Goal: Book appointment/travel/reservation

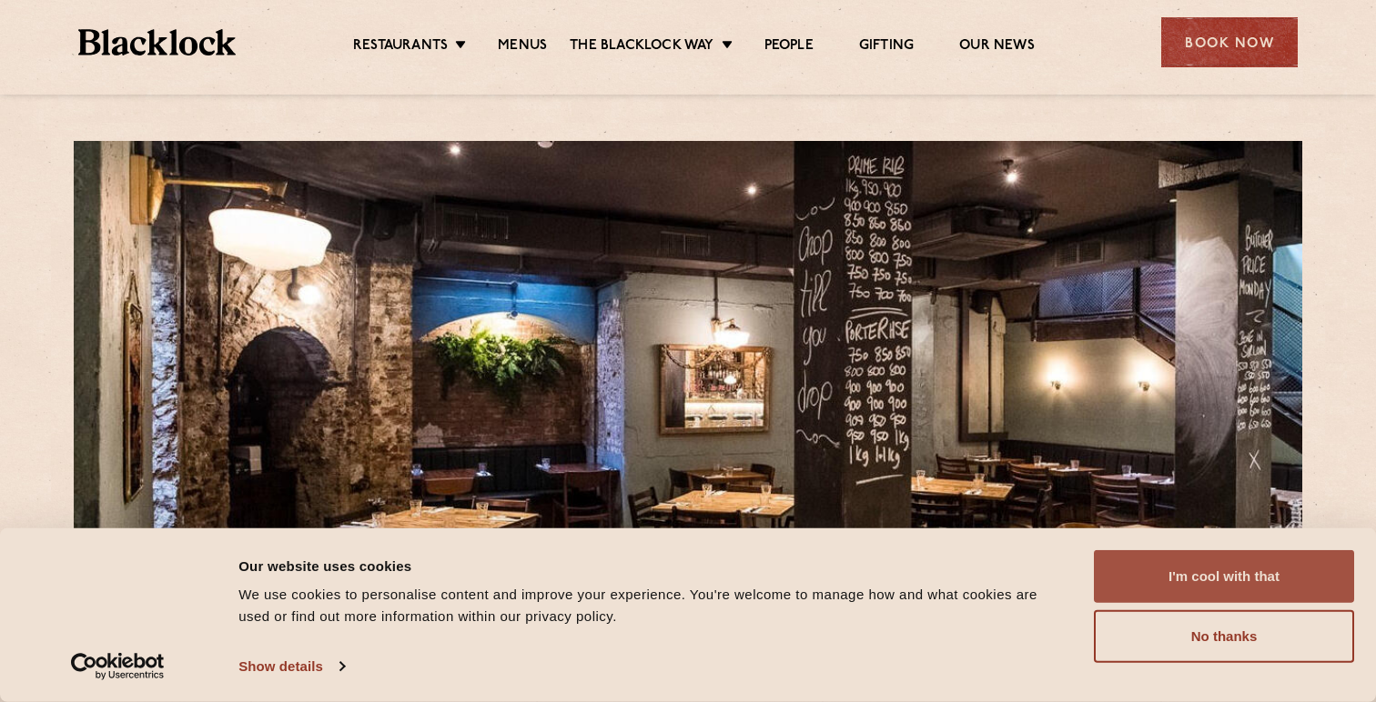
click at [1222, 574] on button "I'm cool with that" at bounding box center [1223, 576] width 260 height 53
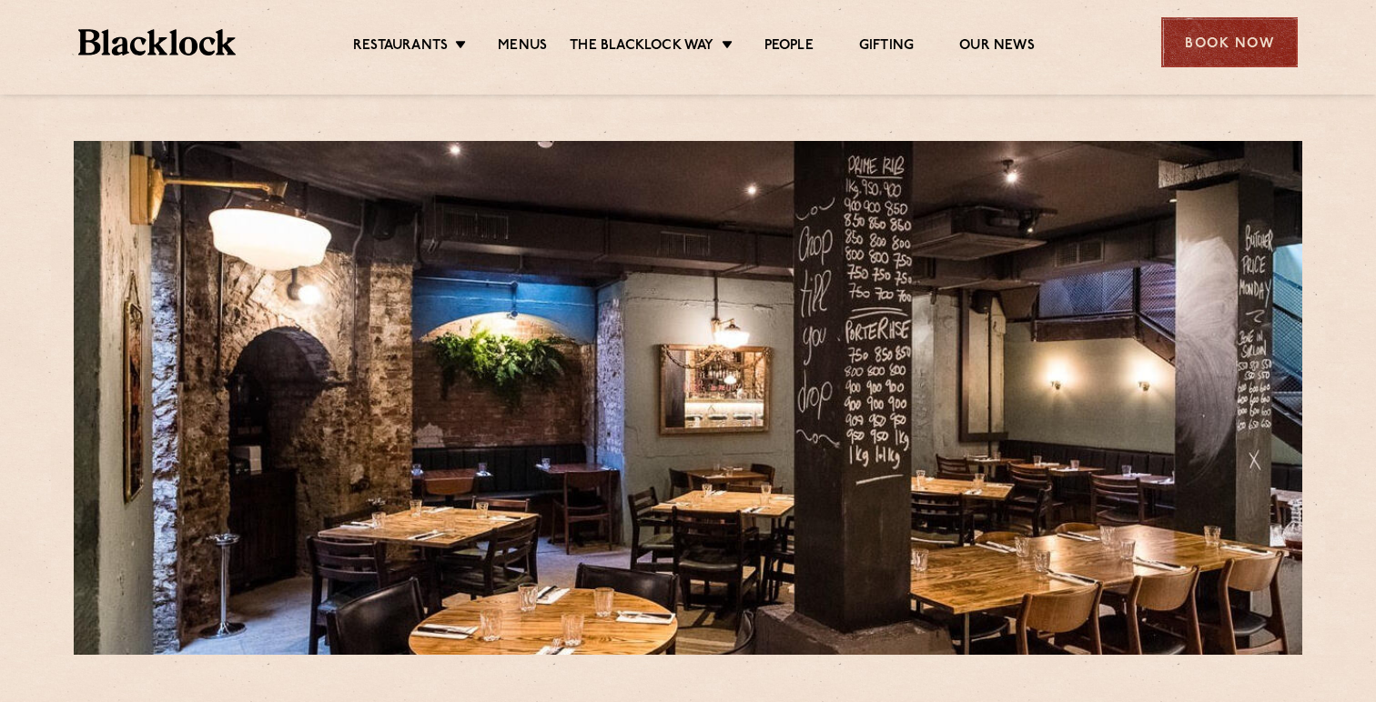
click at [1209, 45] on div "Book Now" at bounding box center [1229, 42] width 136 height 50
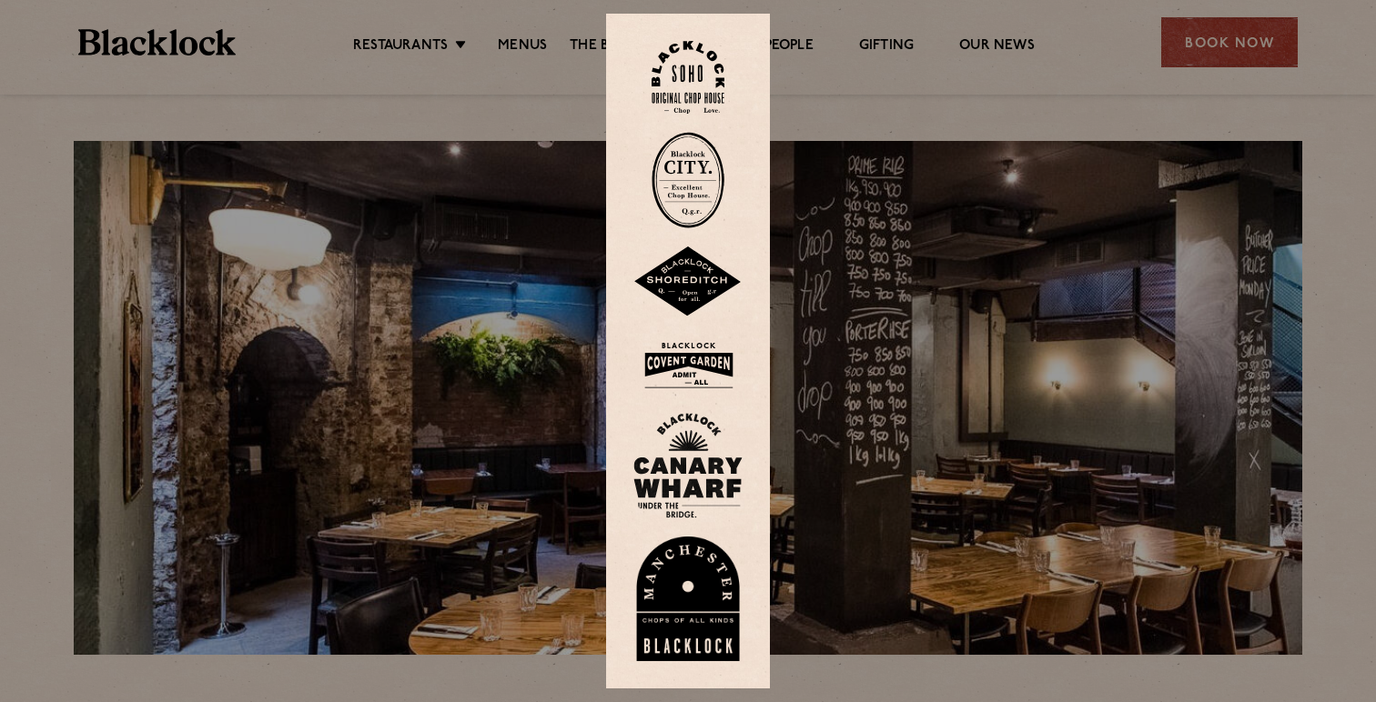
click at [842, 137] on div at bounding box center [688, 351] width 1376 height 702
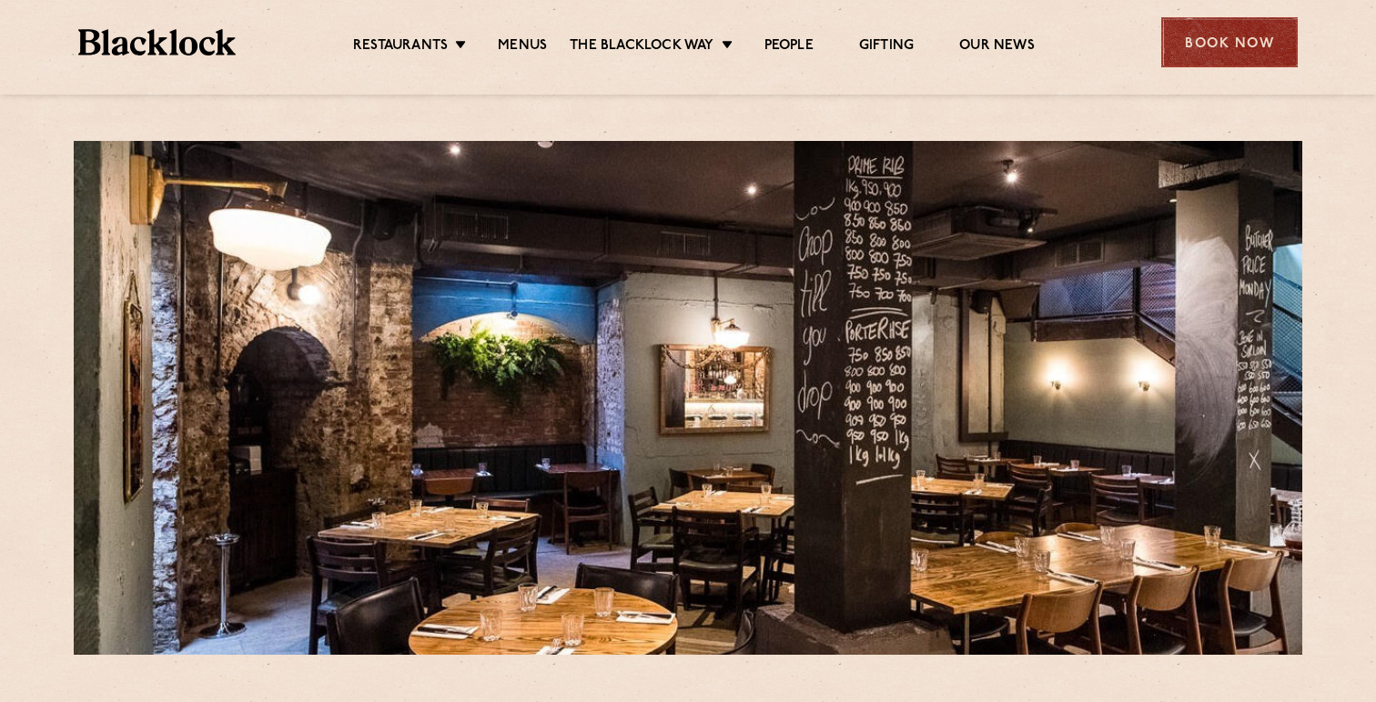
click at [1224, 44] on div "Book Now" at bounding box center [1229, 42] width 136 height 50
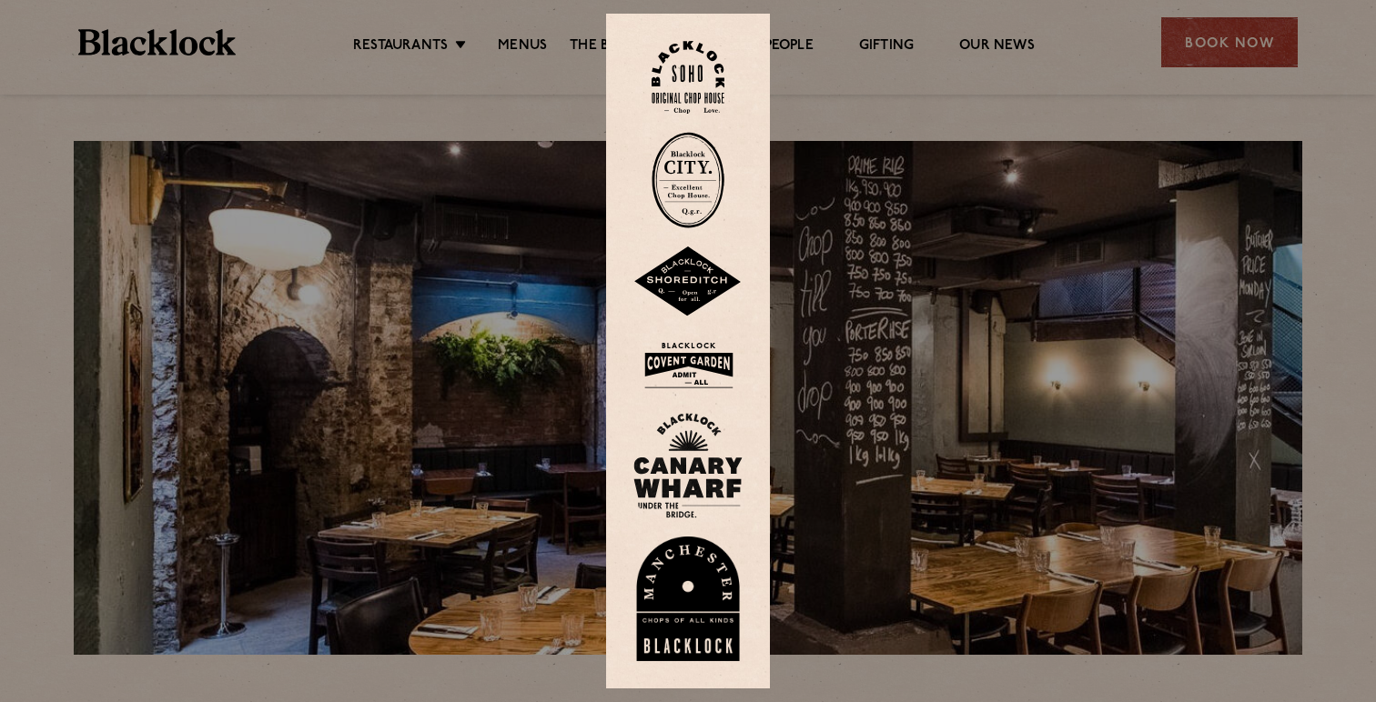
click at [681, 186] on img at bounding box center [687, 180] width 73 height 96
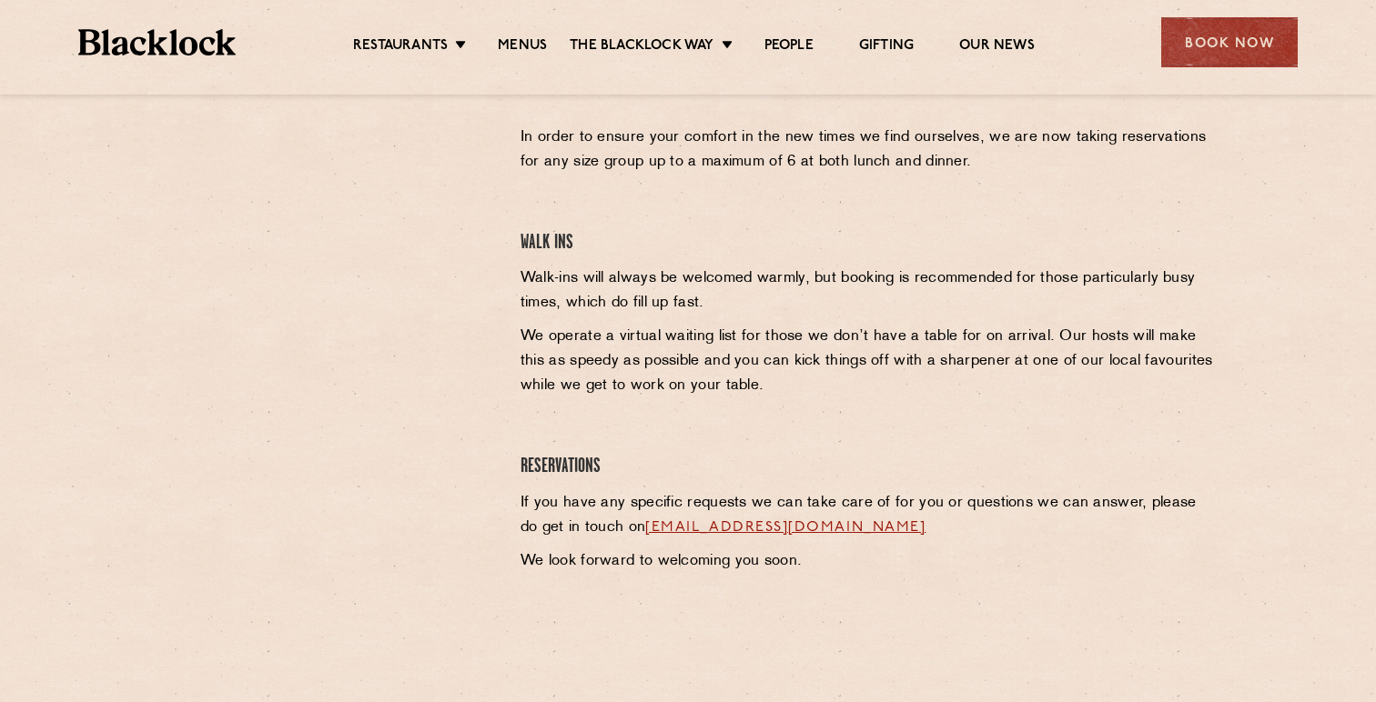
scroll to position [645, 0]
click at [796, 524] on link "[EMAIL_ADDRESS][DOMAIN_NAME]" at bounding box center [785, 526] width 280 height 15
